Goal: Information Seeking & Learning: Learn about a topic

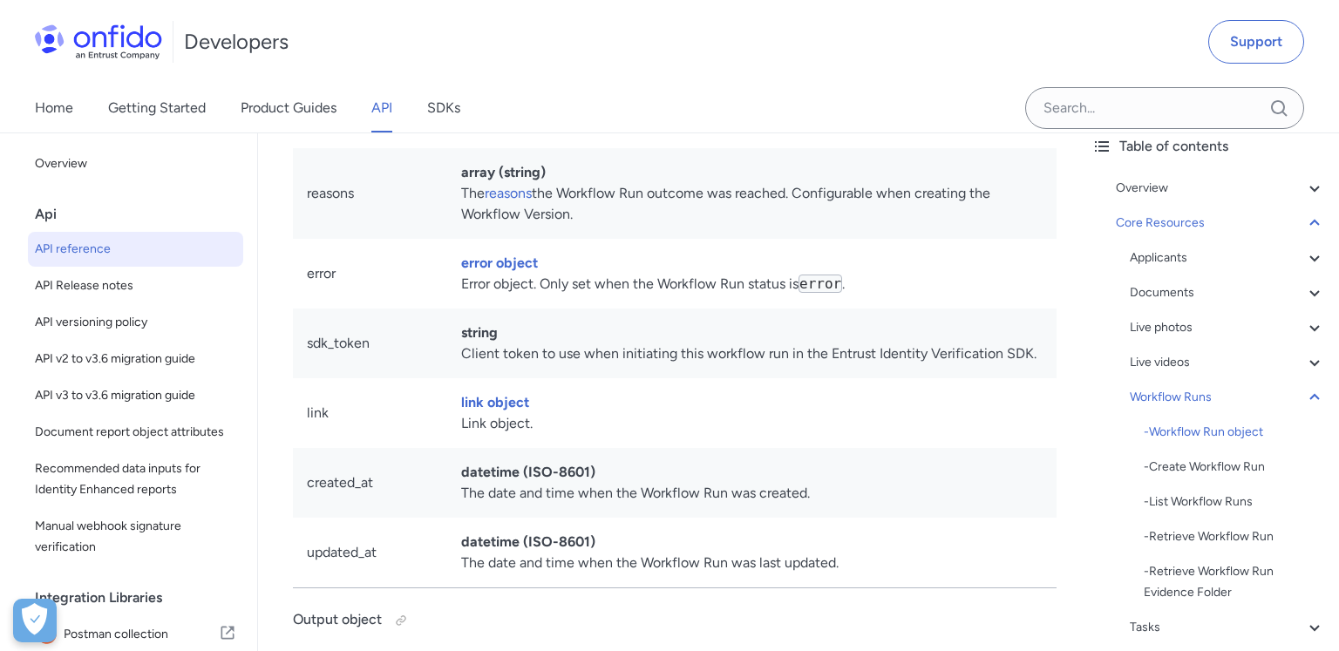
scroll to position [70, 0]
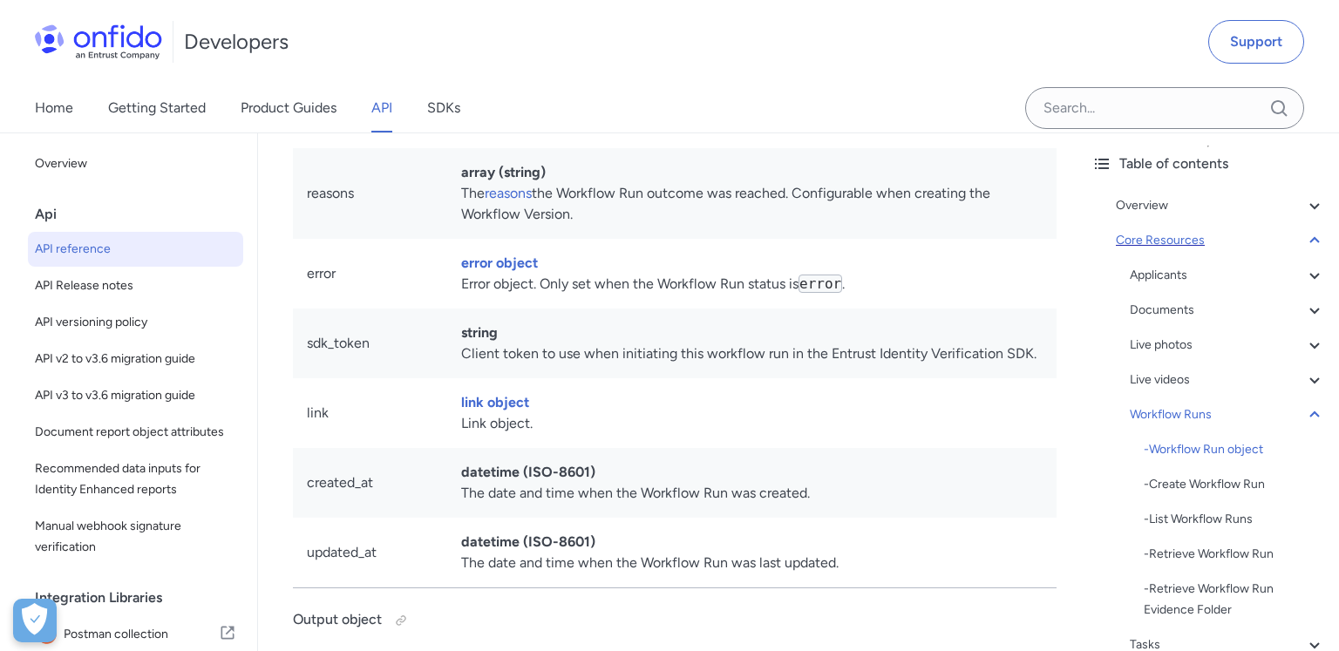
click at [1156, 240] on div "Core Resources" at bounding box center [1219, 240] width 209 height 21
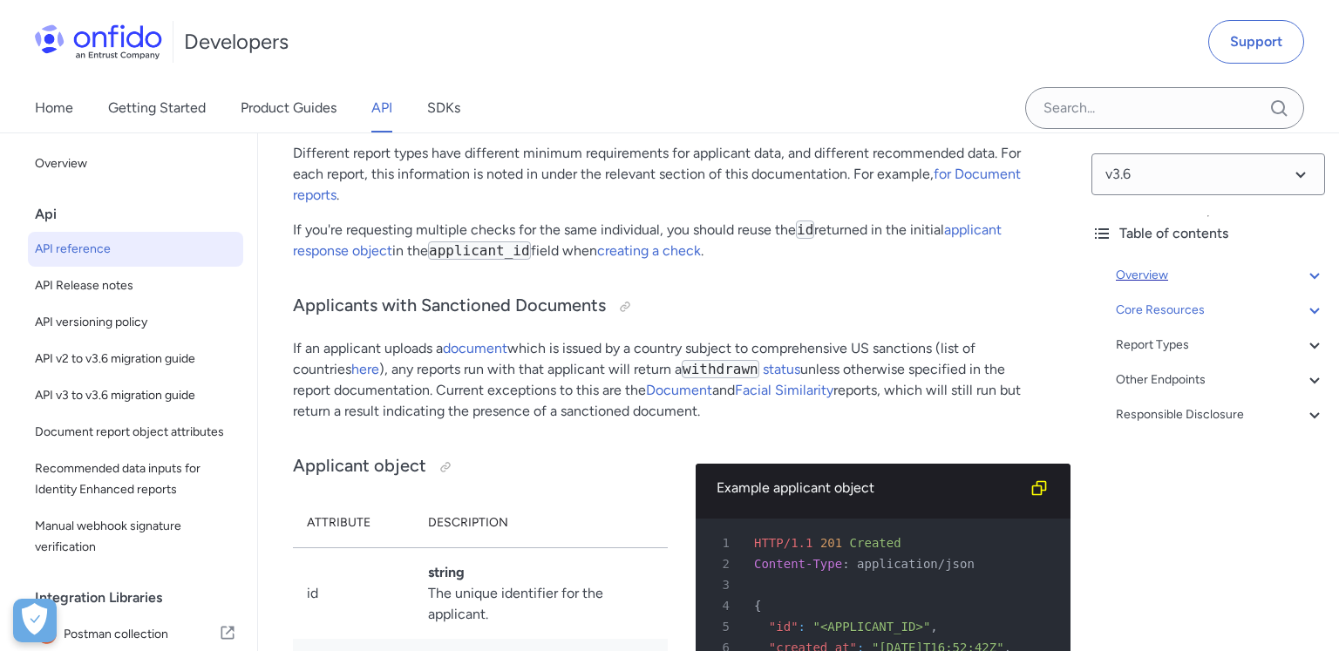
click at [1176, 270] on div "Overview" at bounding box center [1219, 275] width 209 height 21
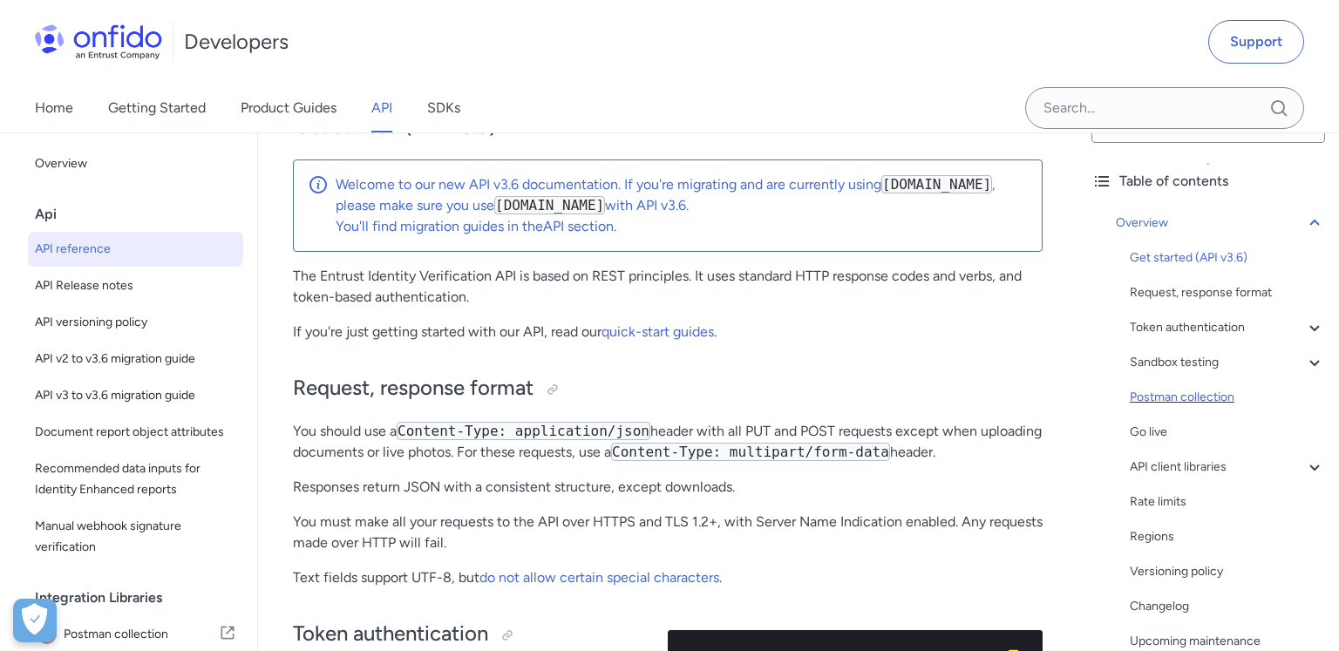
scroll to position [61, 0]
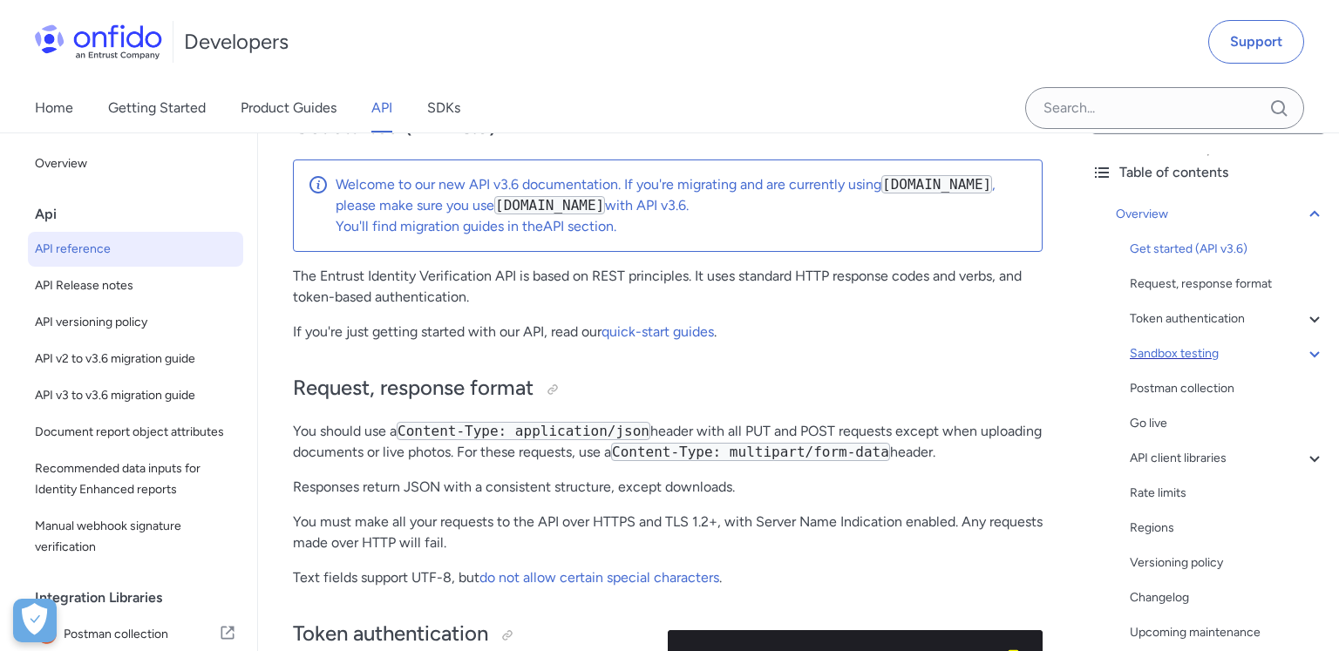
click at [1183, 355] on div "Sandbox testing" at bounding box center [1226, 353] width 195 height 21
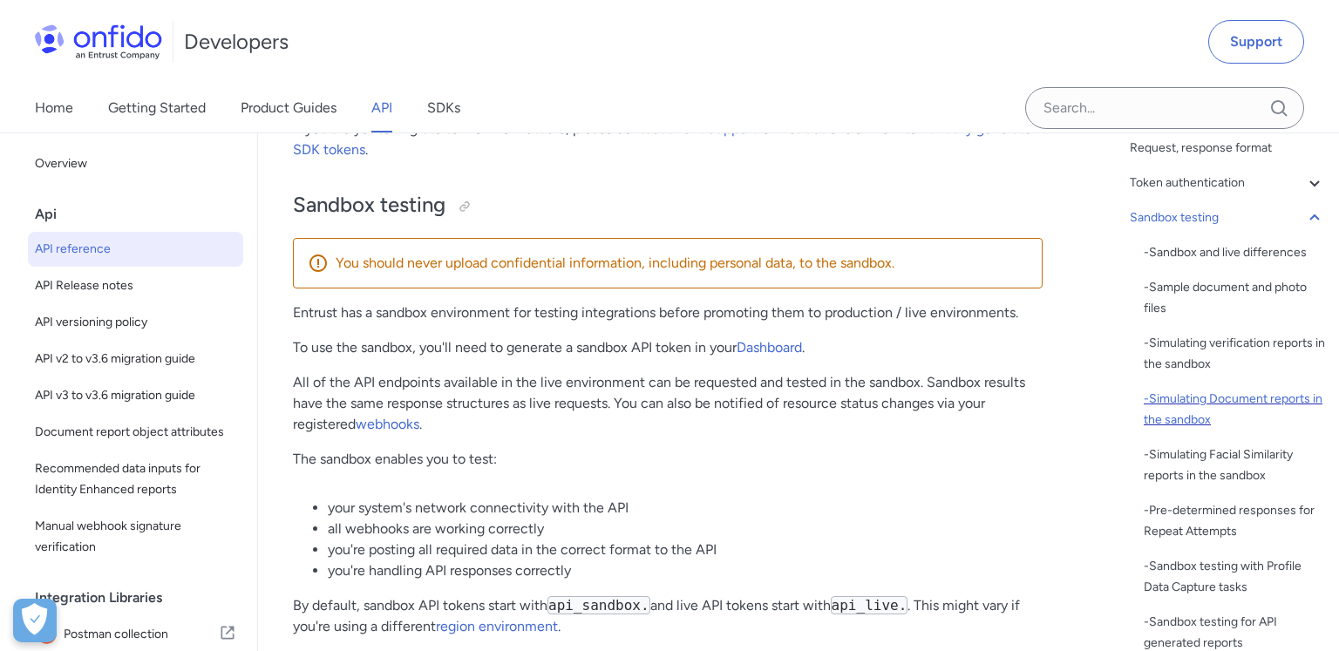
scroll to position [199, 0]
click at [1161, 253] on div "- Sandbox and live differences" at bounding box center [1233, 251] width 181 height 21
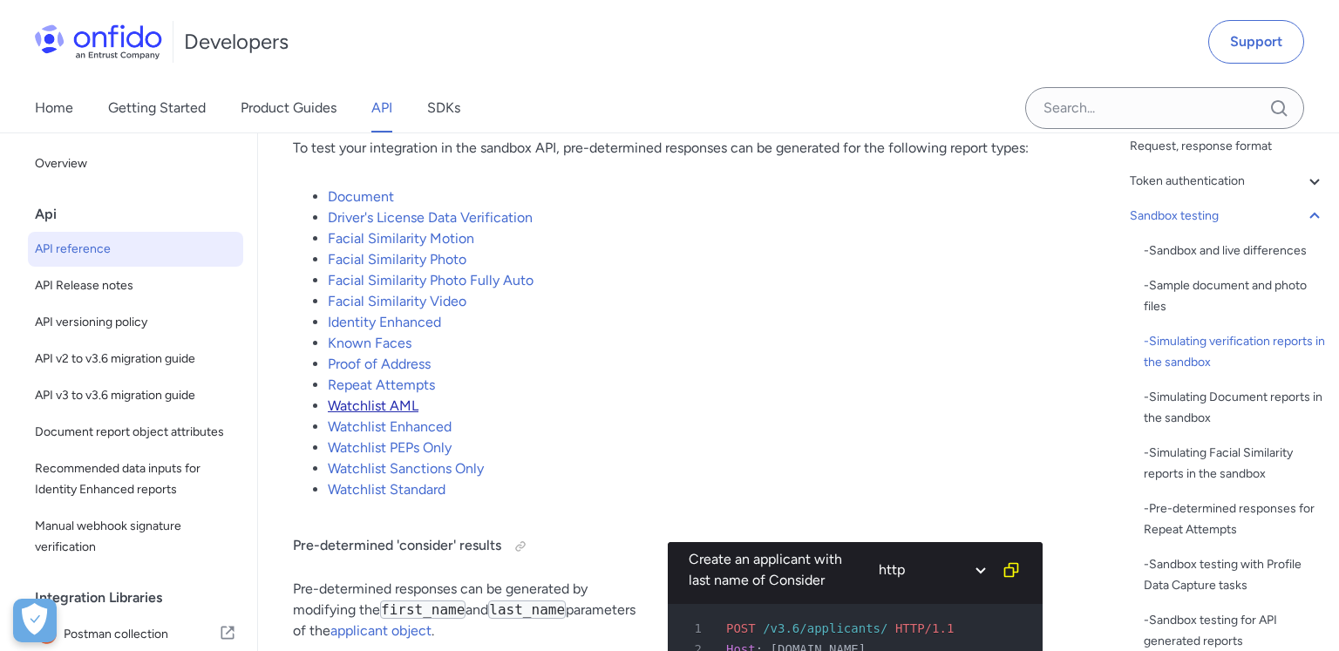
scroll to position [3734, 0]
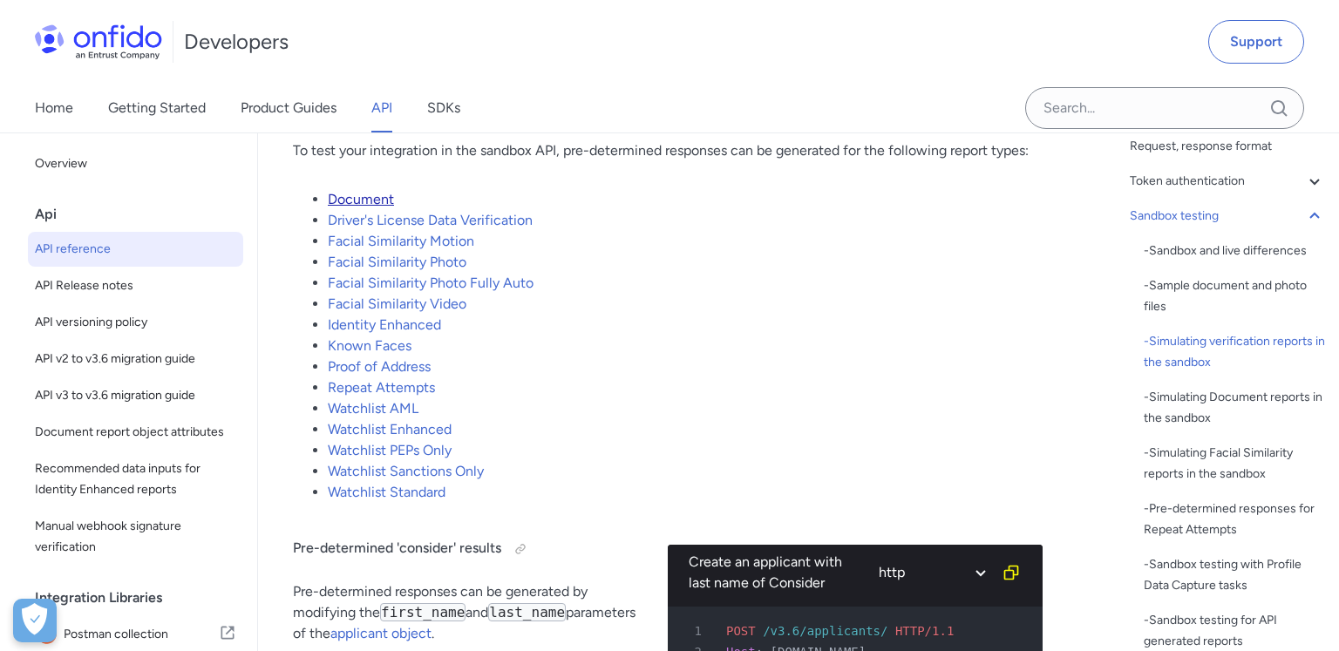
click at [356, 192] on link "Document" at bounding box center [361, 199] width 66 height 17
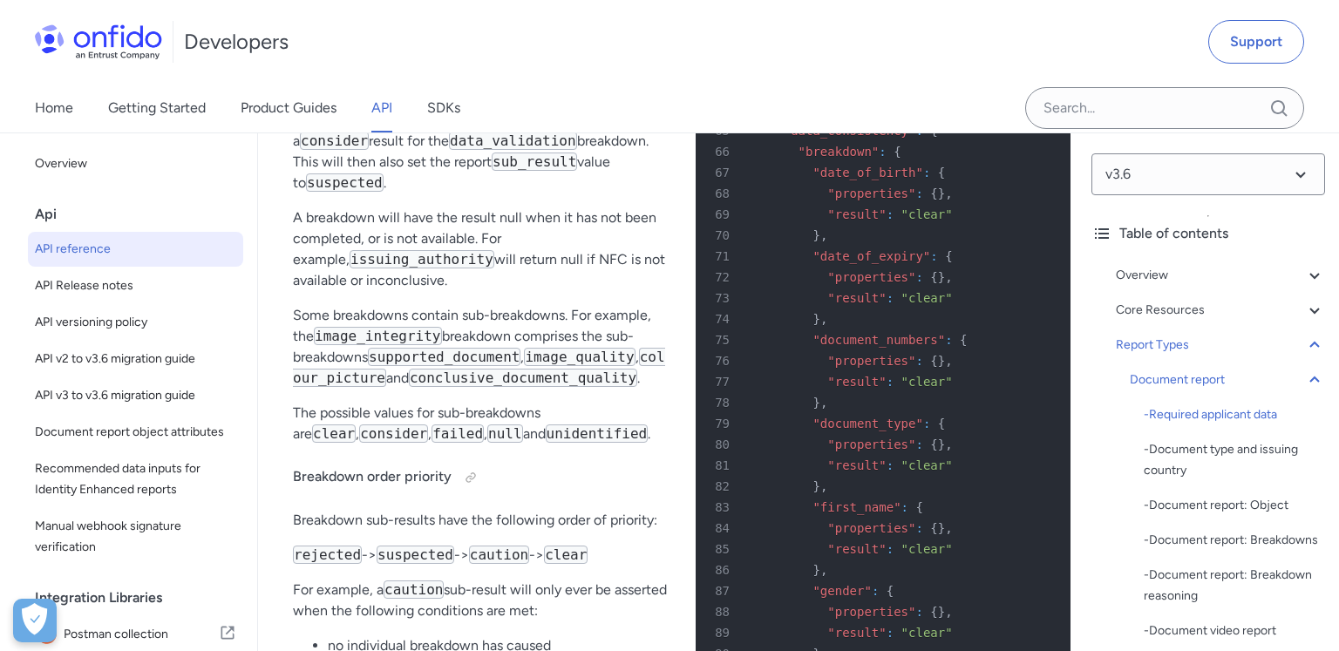
click at [1194, 357] on div "Report Types Document report - Required applicant data - Document type and issu…" at bounding box center [1219, 655] width 209 height 641
click at [1195, 342] on div "Report Types" at bounding box center [1219, 345] width 209 height 21
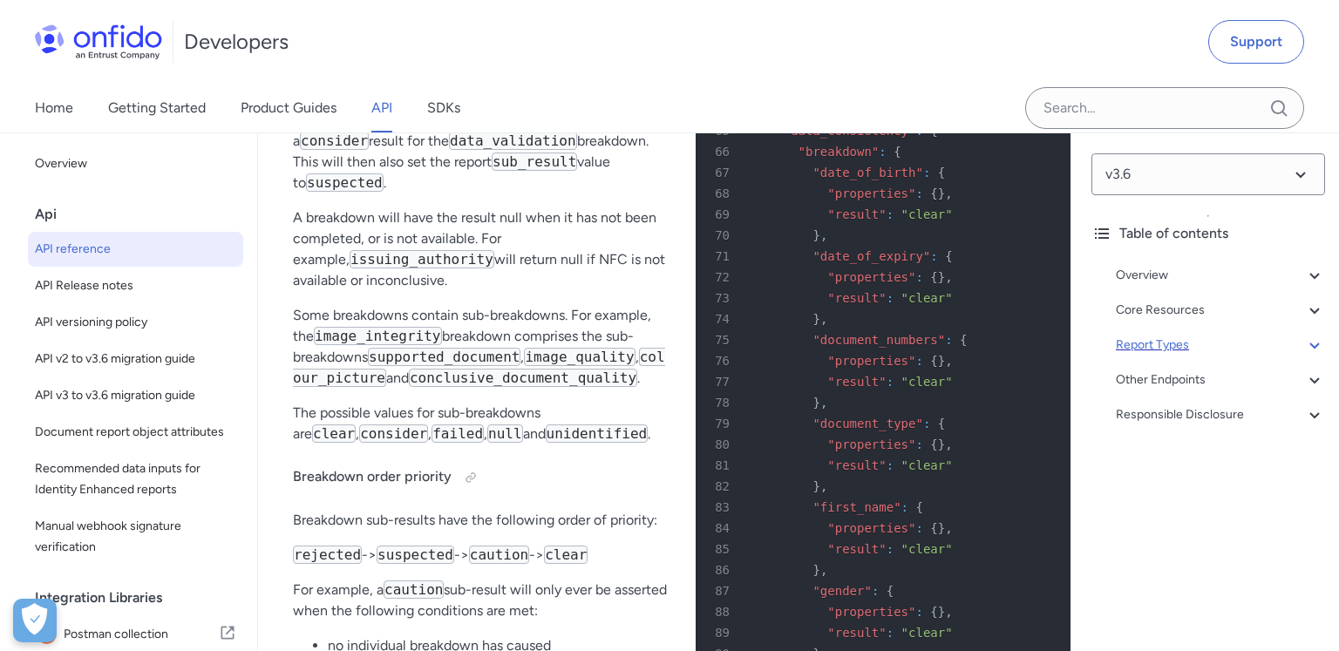
scroll to position [70608, 0]
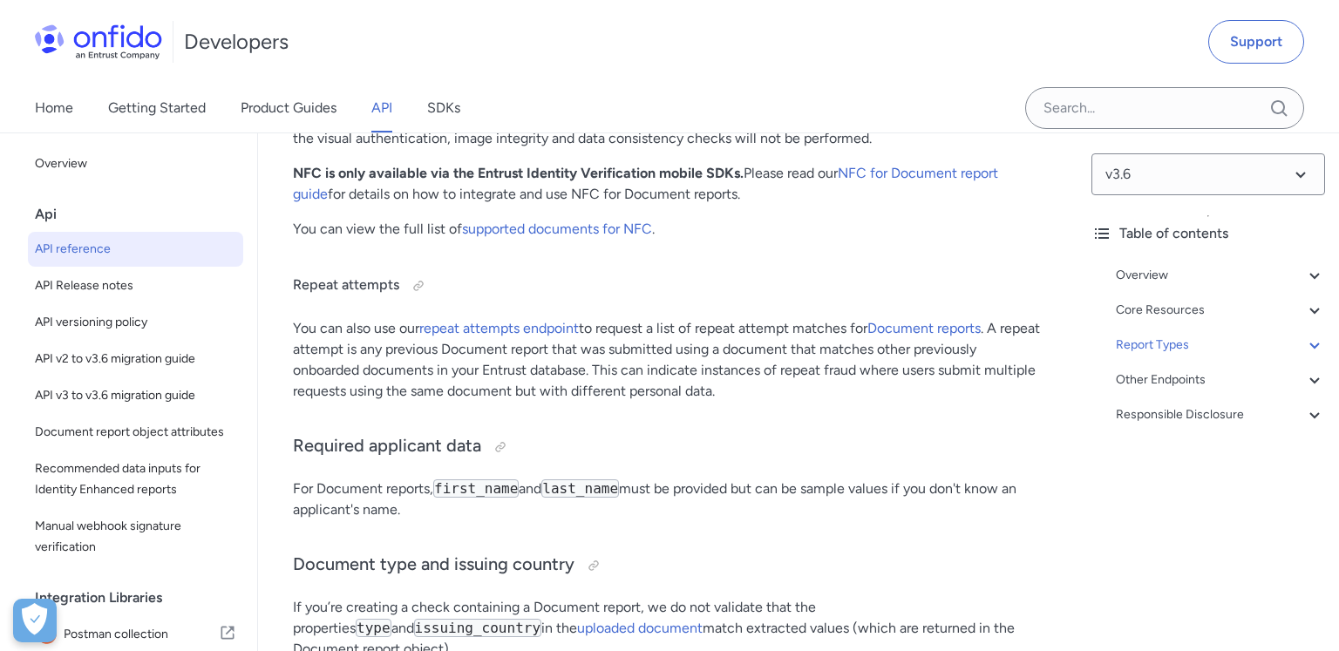
click at [1170, 288] on div "Overview Get started (API v3.6) Request, response format Token authentication -…" at bounding box center [1208, 348] width 234 height 181
click at [1157, 274] on div "Overview" at bounding box center [1219, 275] width 209 height 21
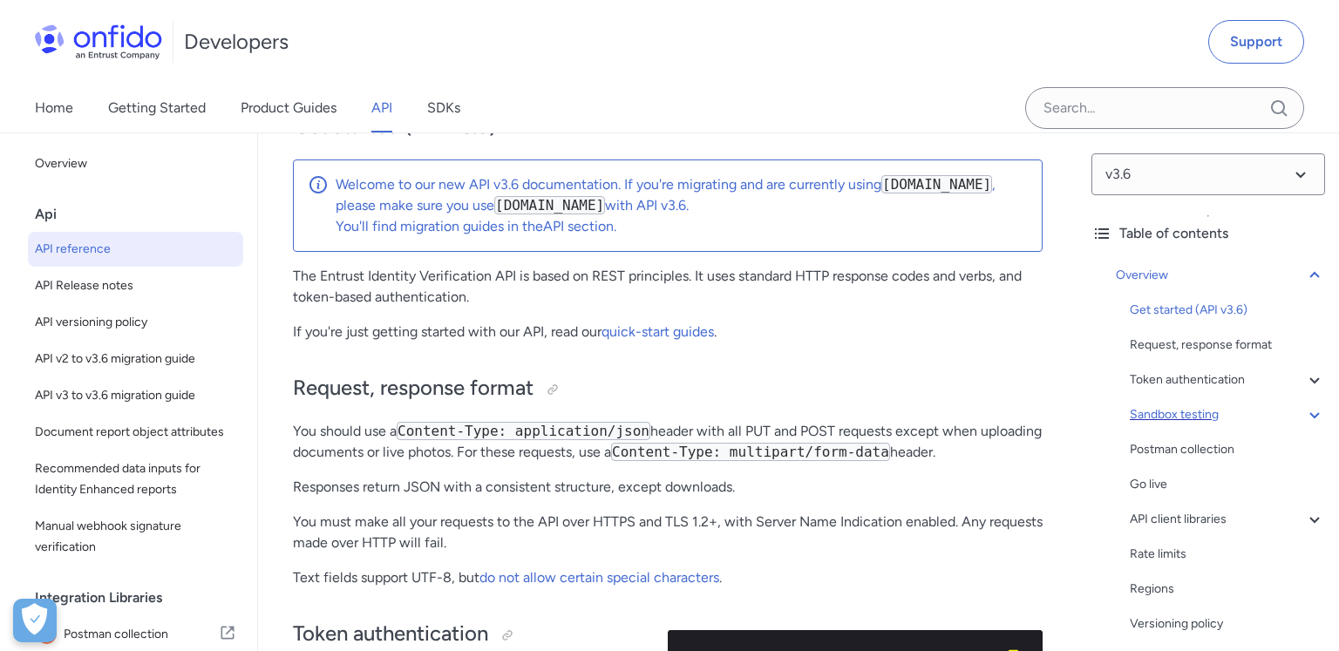
click at [1172, 410] on div "Sandbox testing" at bounding box center [1226, 414] width 195 height 21
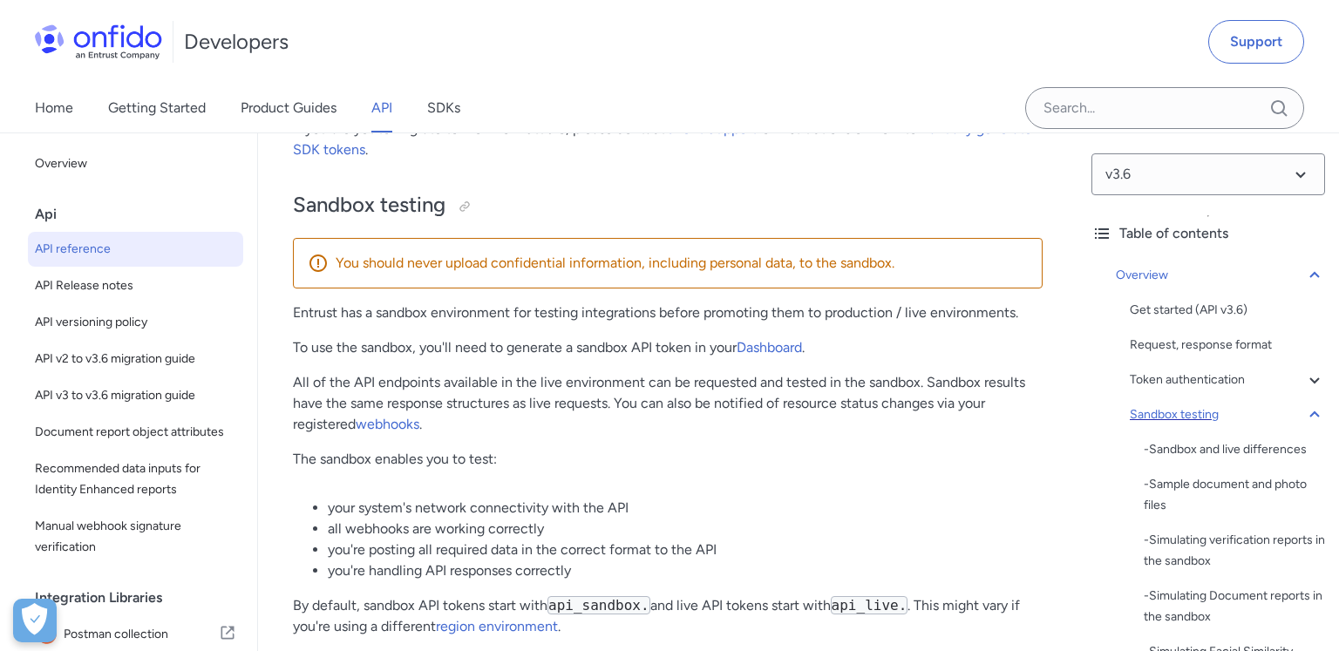
click at [1172, 410] on div "Sandbox testing" at bounding box center [1226, 414] width 195 height 21
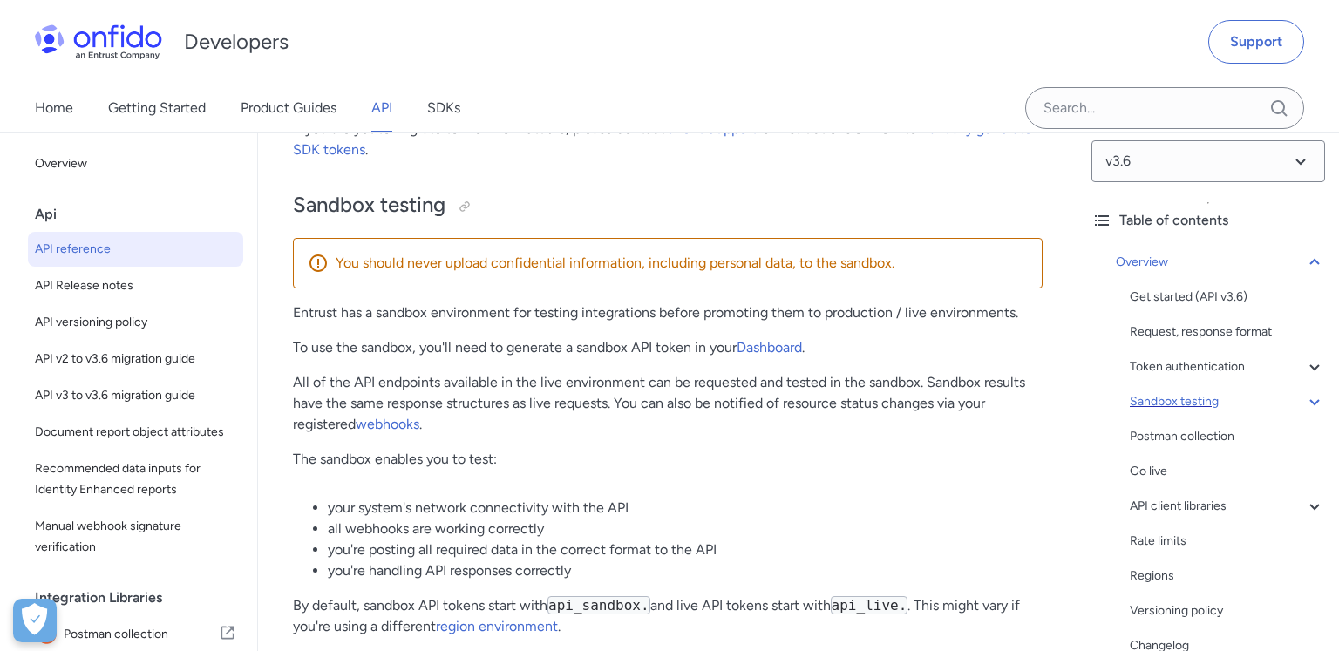
scroll to position [13, 0]
click at [1156, 397] on div "Sandbox testing" at bounding box center [1226, 401] width 195 height 21
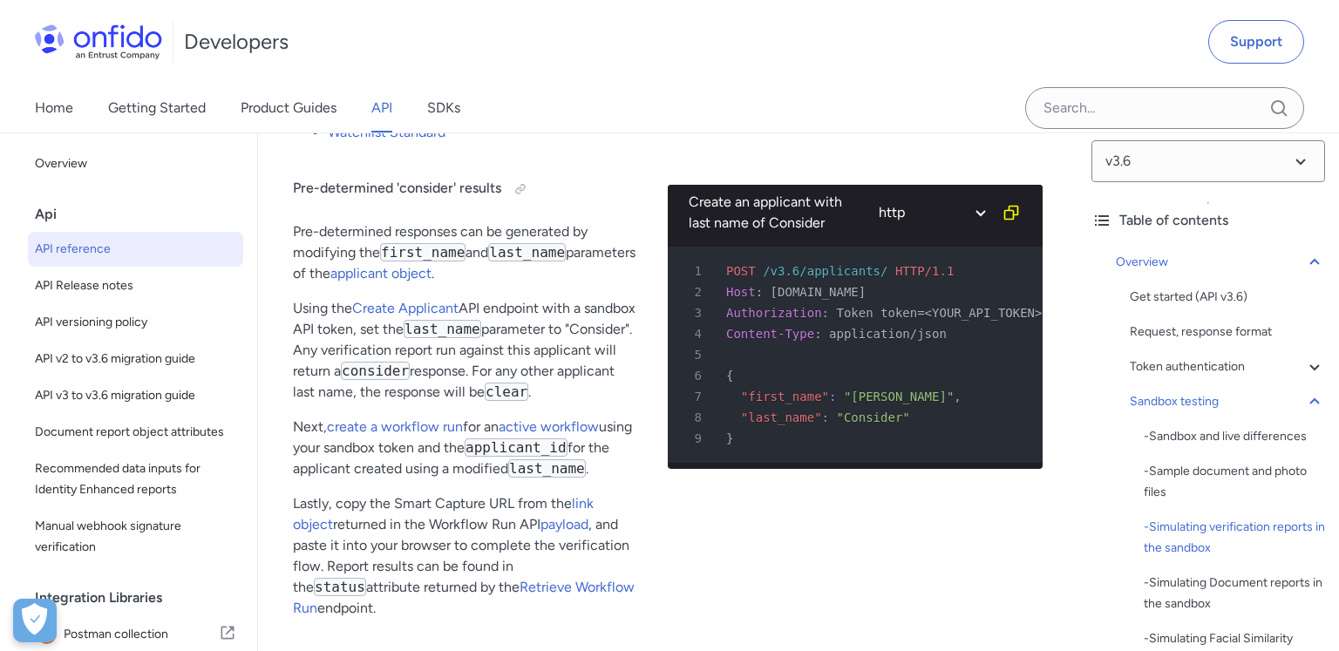
scroll to position [4150, 0]
